Goal: Navigation & Orientation: Find specific page/section

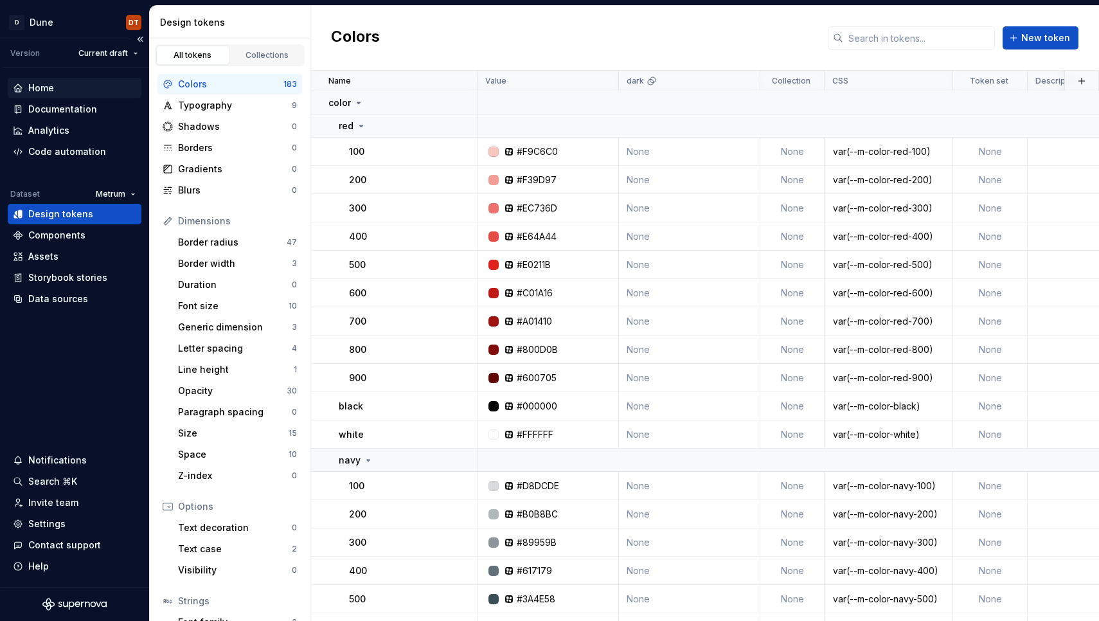
click at [55, 92] on div "Home" at bounding box center [74, 88] width 123 height 13
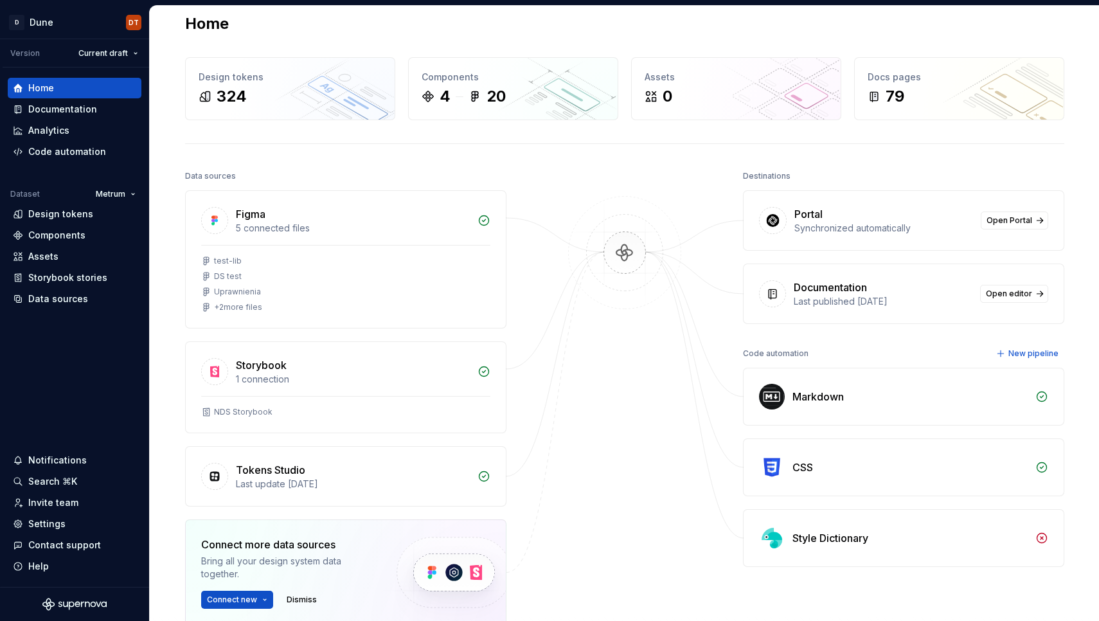
scroll to position [13, 0]
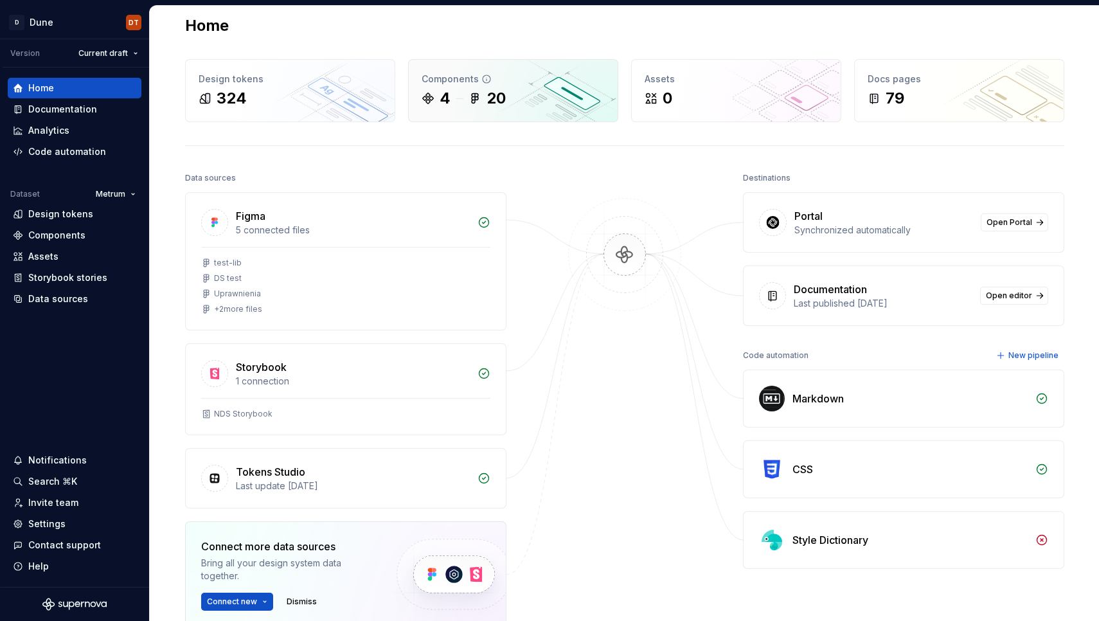
click at [437, 96] on div "4" at bounding box center [436, 98] width 29 height 21
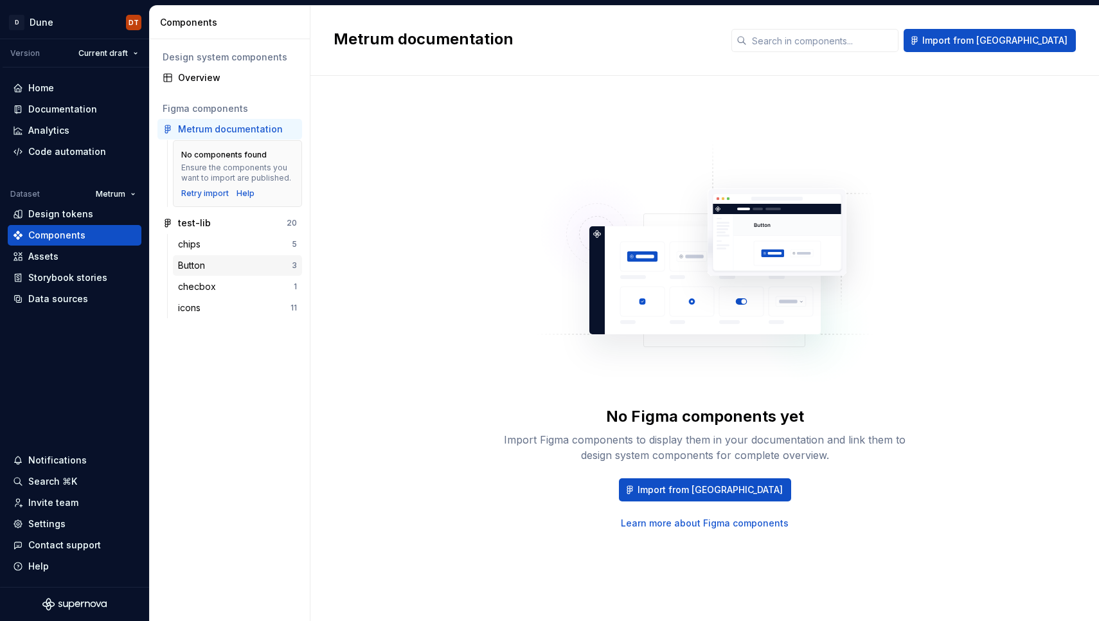
click at [205, 265] on div "Button" at bounding box center [194, 265] width 32 height 13
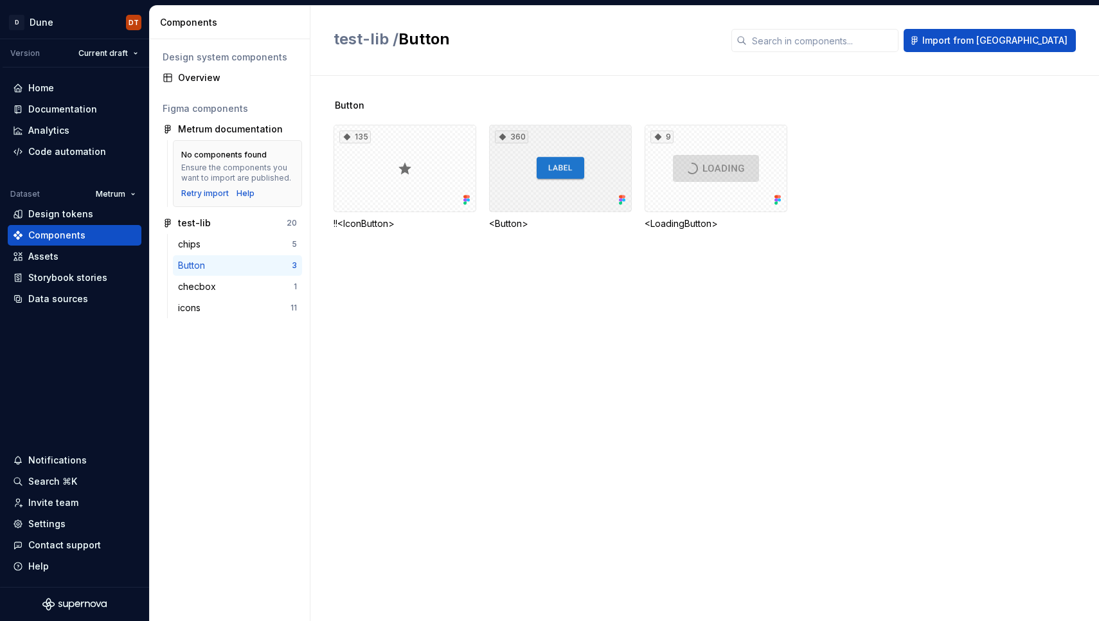
click at [571, 192] on div "360" at bounding box center [560, 168] width 143 height 87
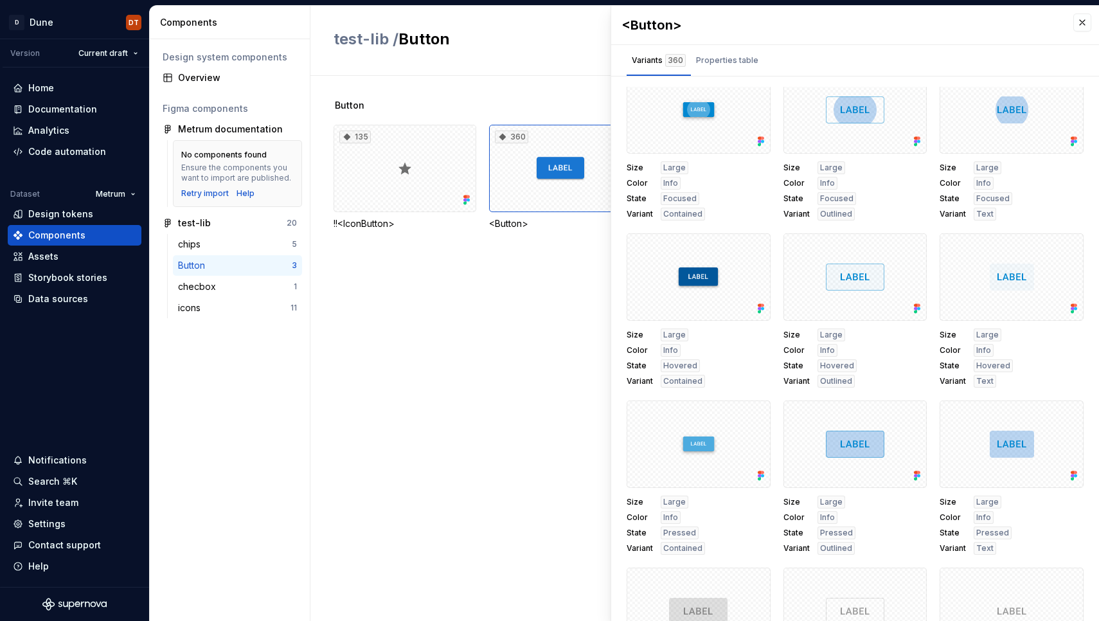
scroll to position [1029, 0]
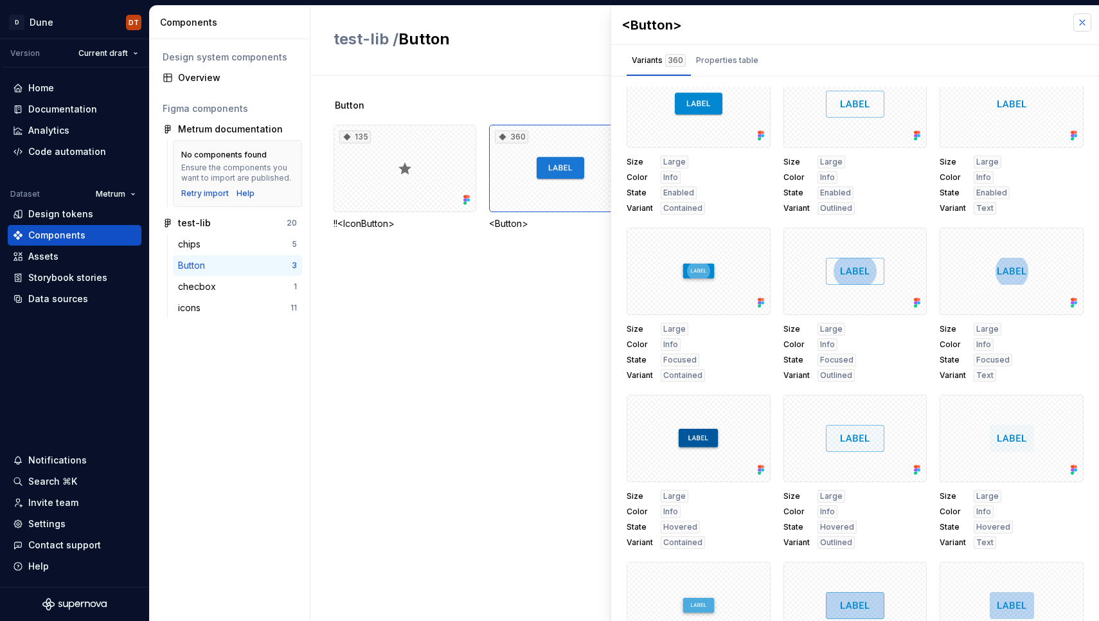
click at [1083, 19] on button "button" at bounding box center [1082, 22] width 18 height 18
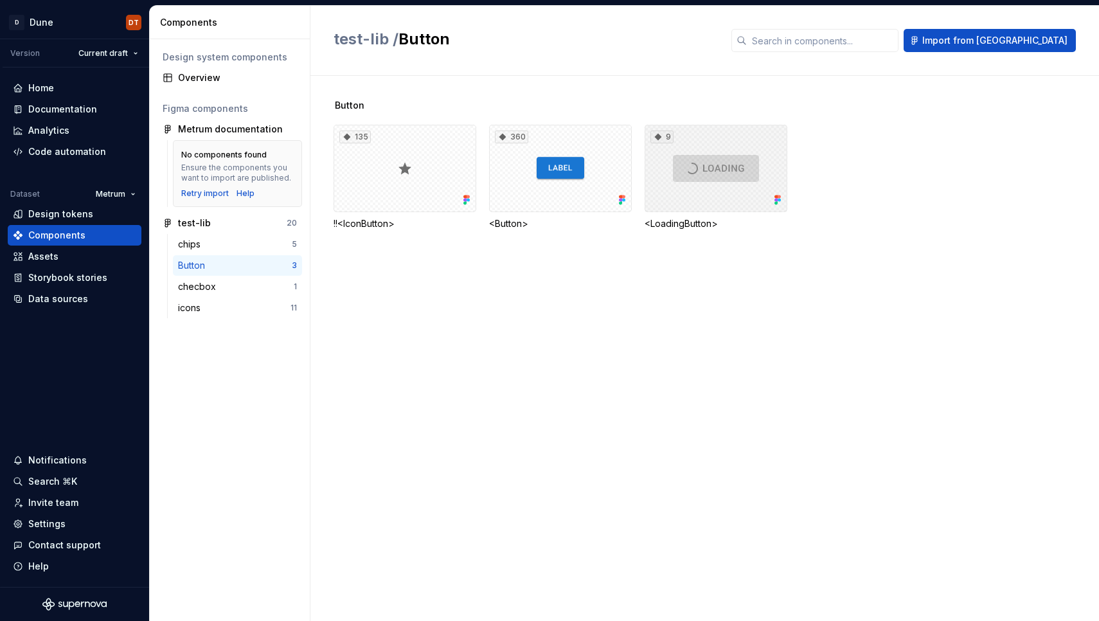
click at [736, 146] on div "9" at bounding box center [716, 168] width 143 height 87
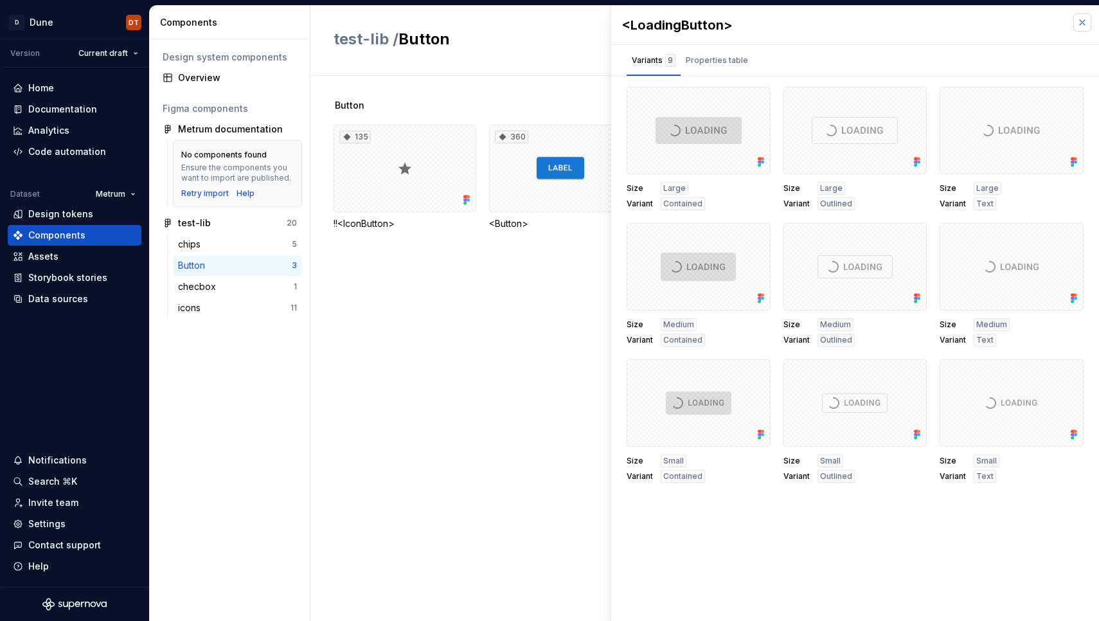
click at [1082, 21] on button "button" at bounding box center [1082, 22] width 18 height 18
